Goal: Task Accomplishment & Management: Manage account settings

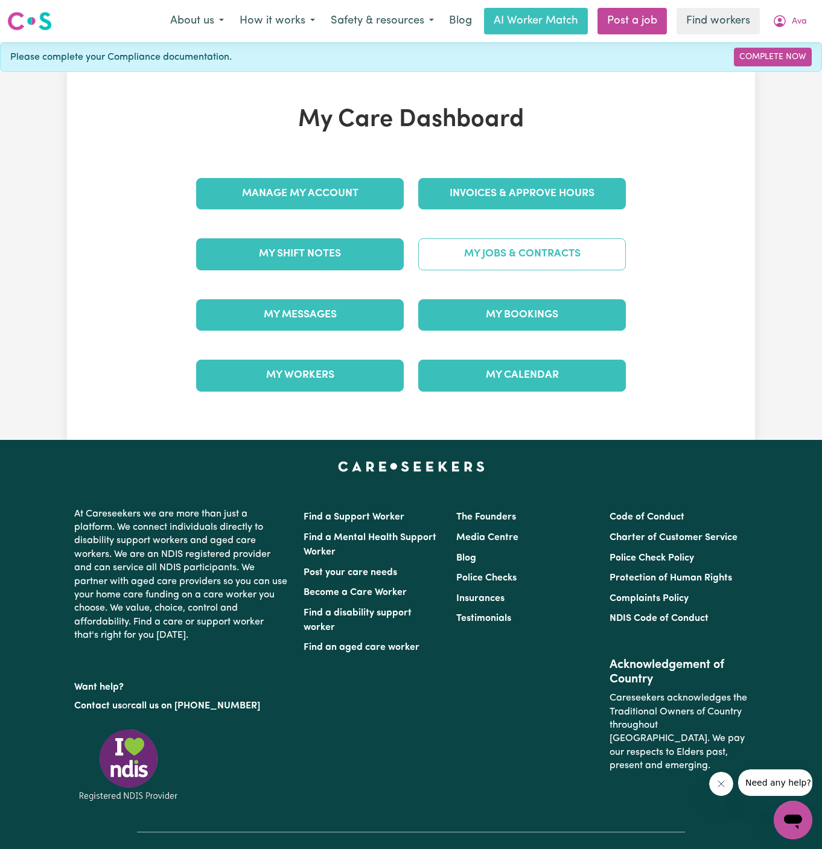
click at [550, 253] on link "My Jobs & Contracts" at bounding box center [522, 253] width 208 height 31
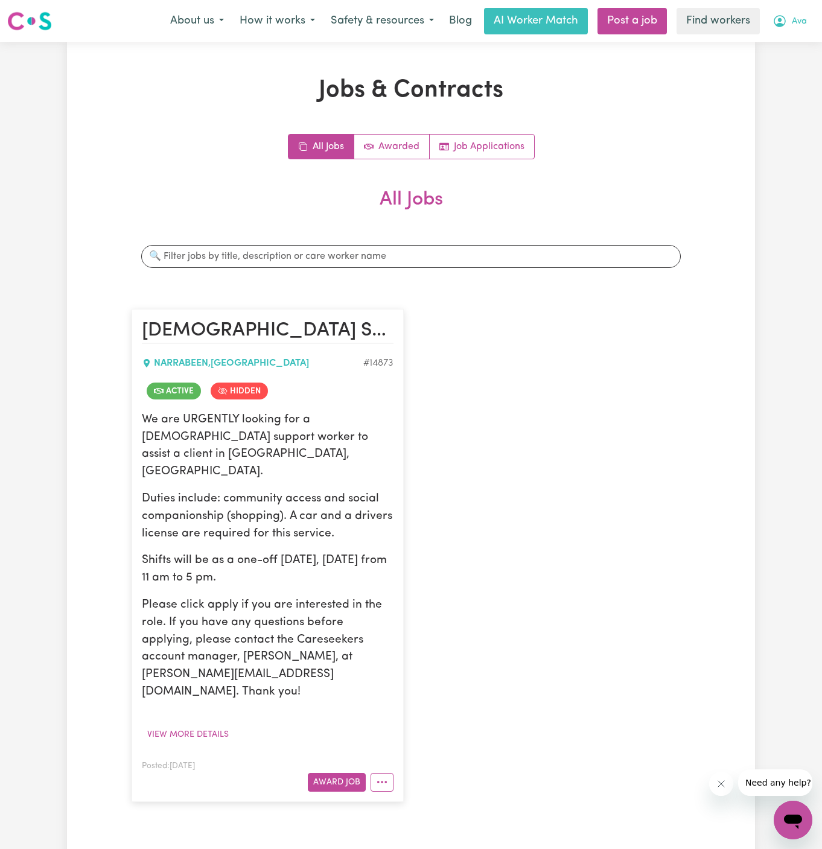
click at [800, 33] on button "Ava" at bounding box center [790, 20] width 50 height 25
click at [797, 48] on link "My Dashboard" at bounding box center [766, 47] width 95 height 23
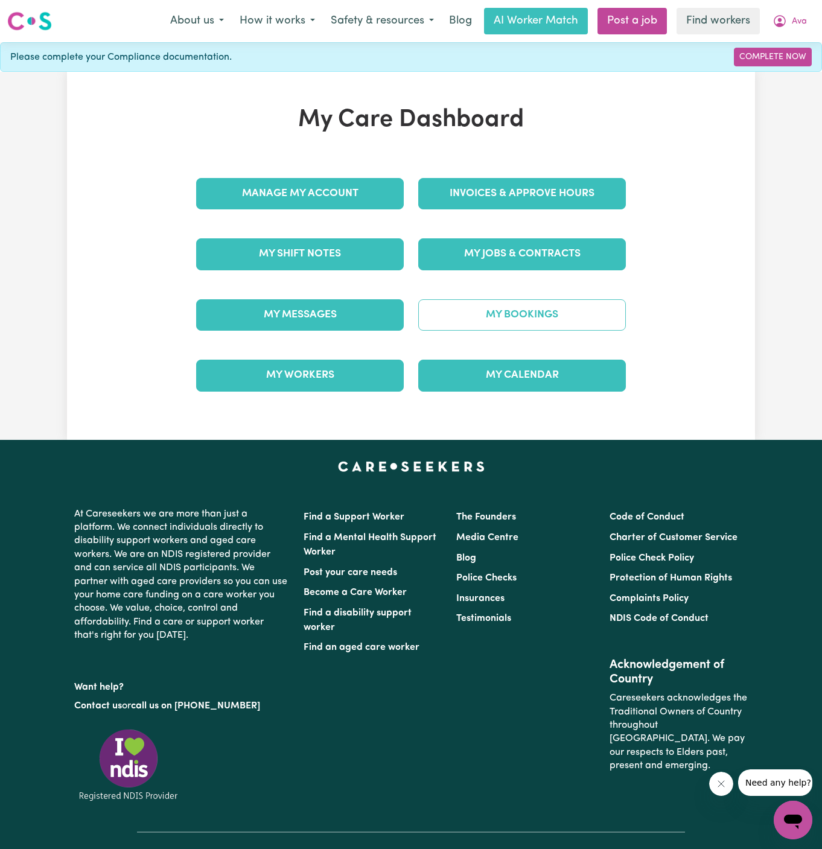
click at [549, 307] on link "My Bookings" at bounding box center [522, 314] width 208 height 31
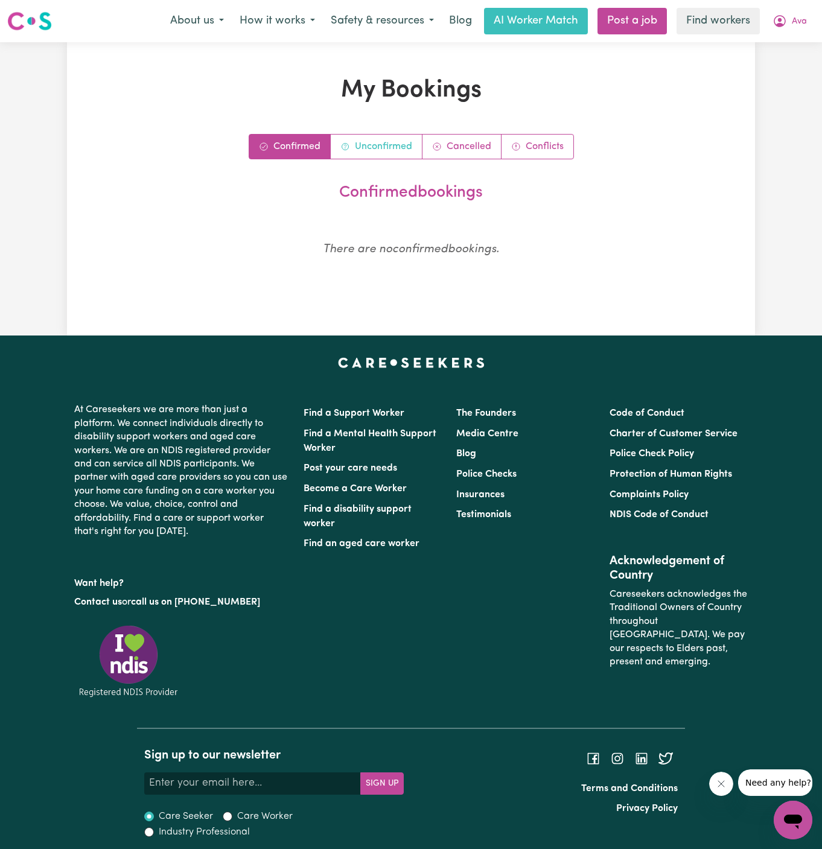
click at [372, 154] on link "Unconfirmed" at bounding box center [377, 147] width 92 height 24
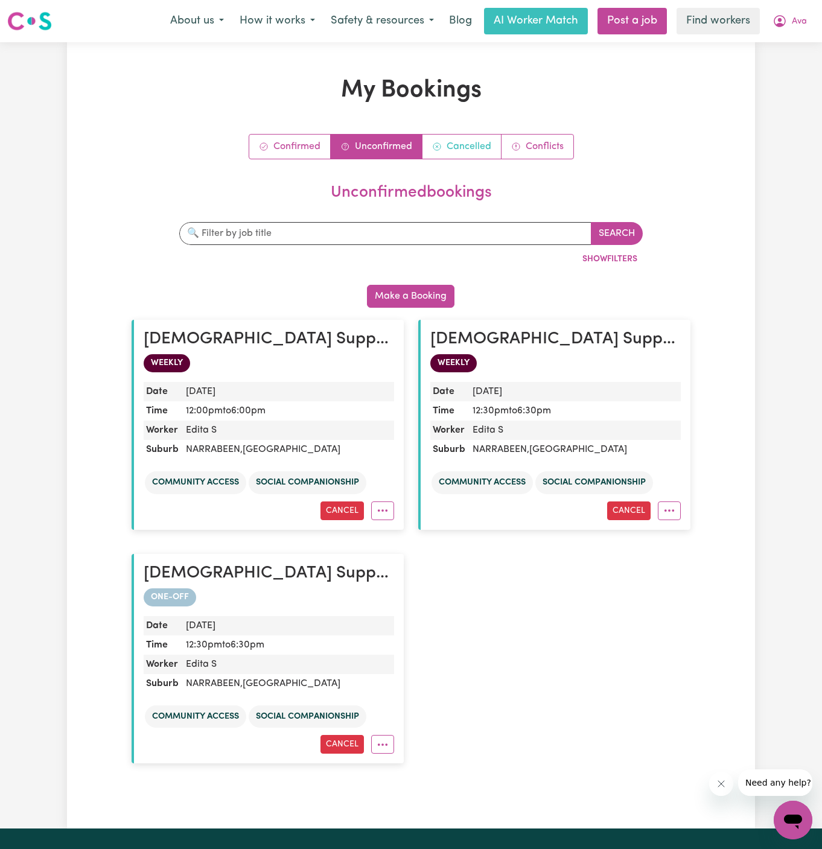
click at [464, 145] on link "Cancelled" at bounding box center [461, 147] width 79 height 24
